Goal: Navigation & Orientation: Find specific page/section

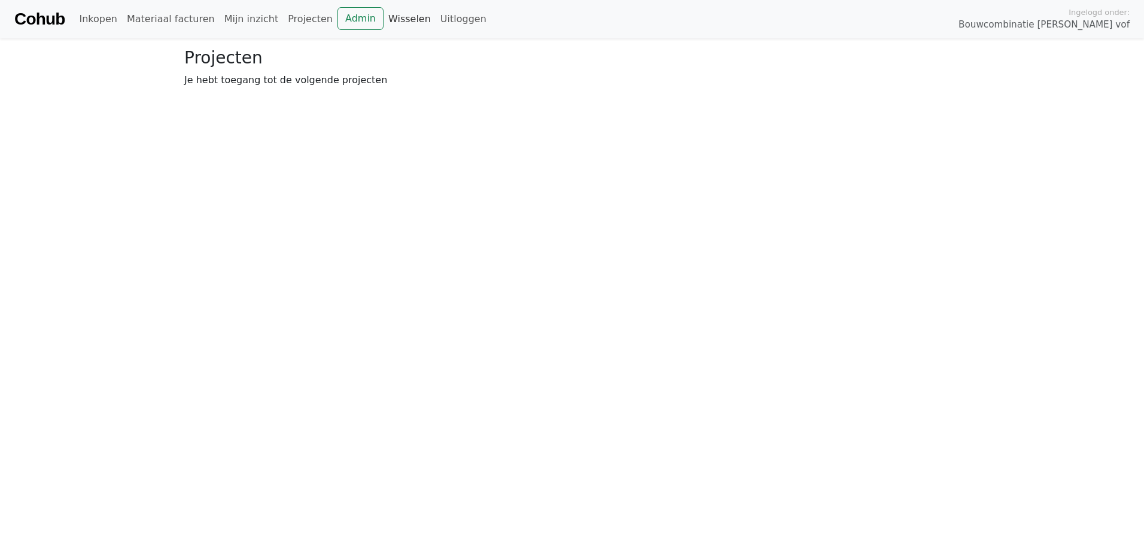
click at [383, 21] on link "Wisselen" at bounding box center [409, 19] width 52 height 24
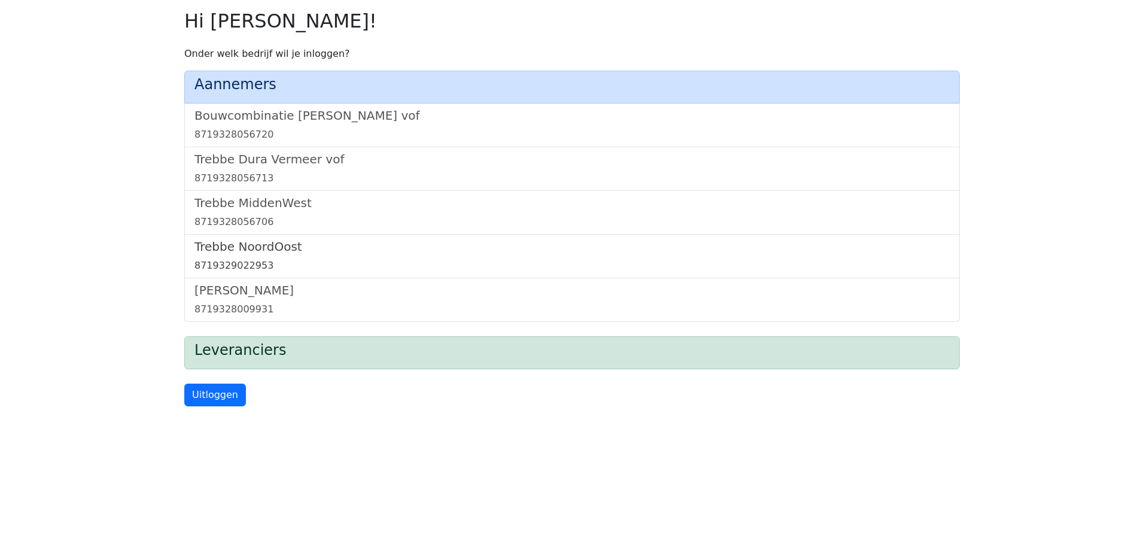
click at [249, 246] on h5 "Trebbe NoordOost" at bounding box center [571, 246] width 755 height 14
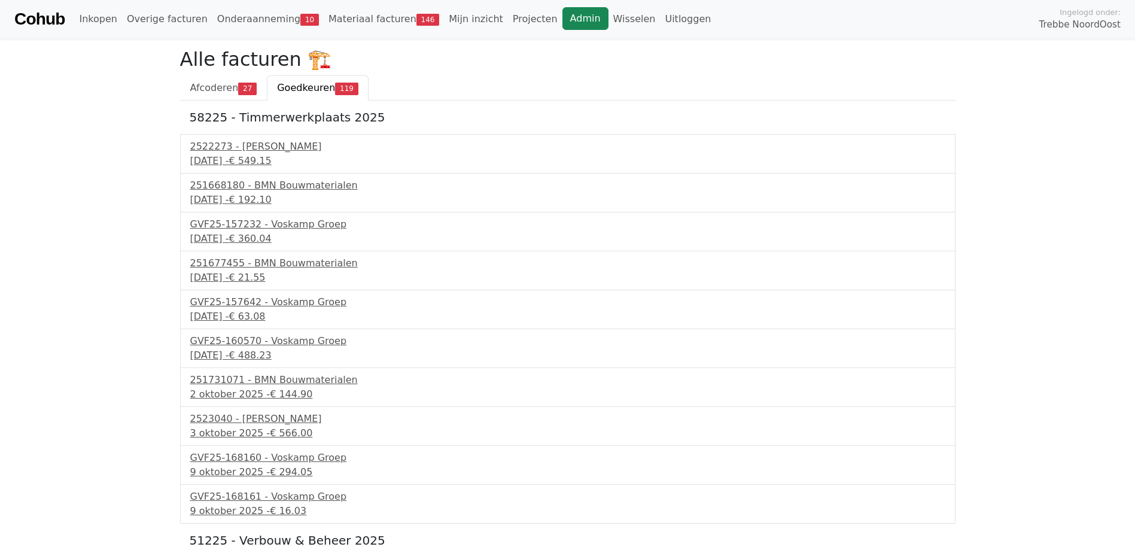
click at [562, 16] on link "Admin" at bounding box center [585, 18] width 46 height 23
